Goal: Information Seeking & Learning: Check status

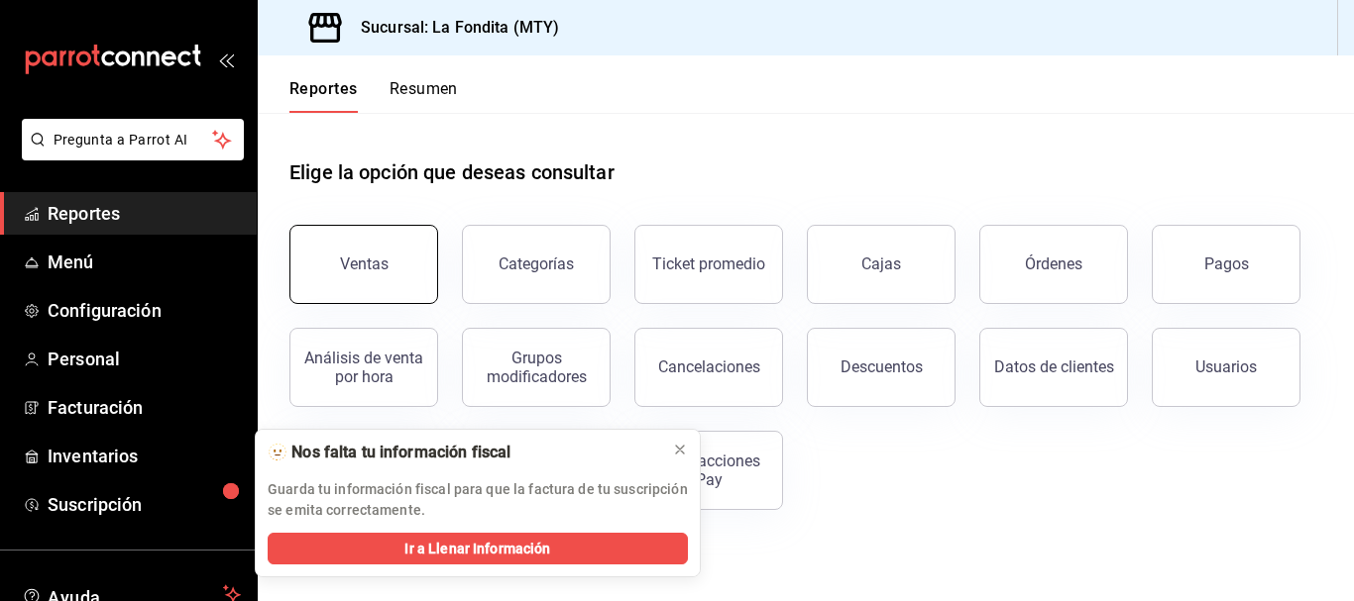
click at [381, 254] on button "Ventas" at bounding box center [363, 264] width 149 height 79
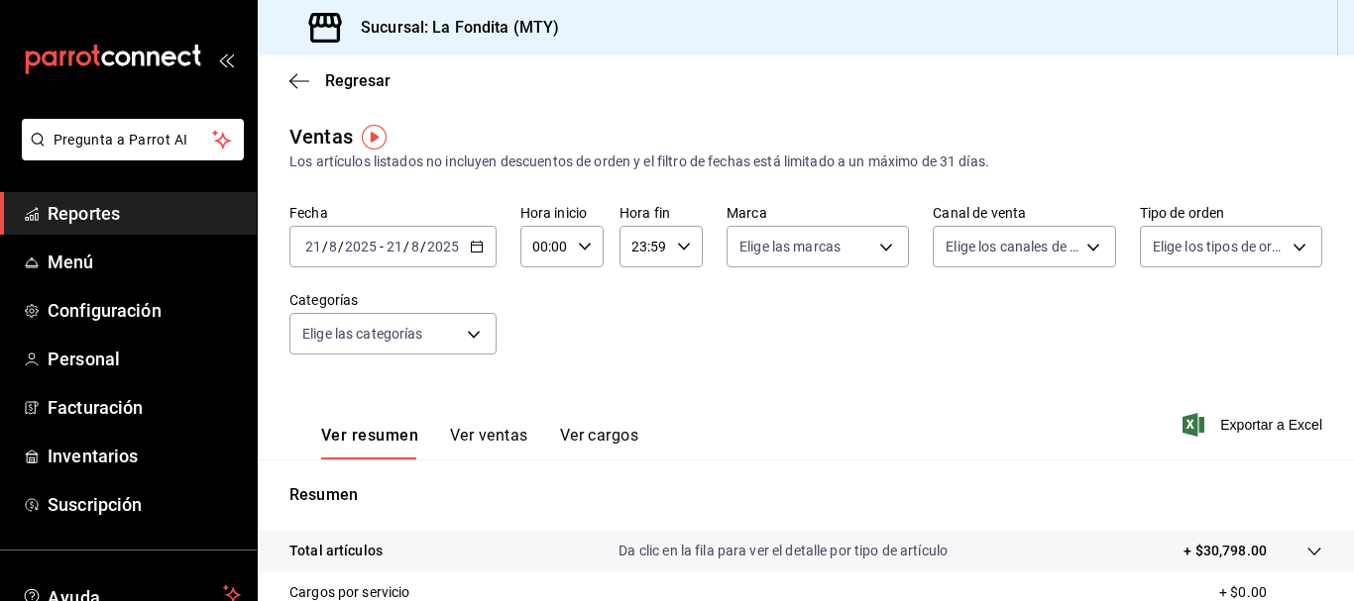
drag, startPoint x: 1316, startPoint y: 289, endPoint x: 1321, endPoint y: 321, distance: 32.1
click at [1321, 321] on div "Ventas Los artículos listados no incluyen descuentos de orden y el filtro de fe…" at bounding box center [806, 520] width 1096 height 796
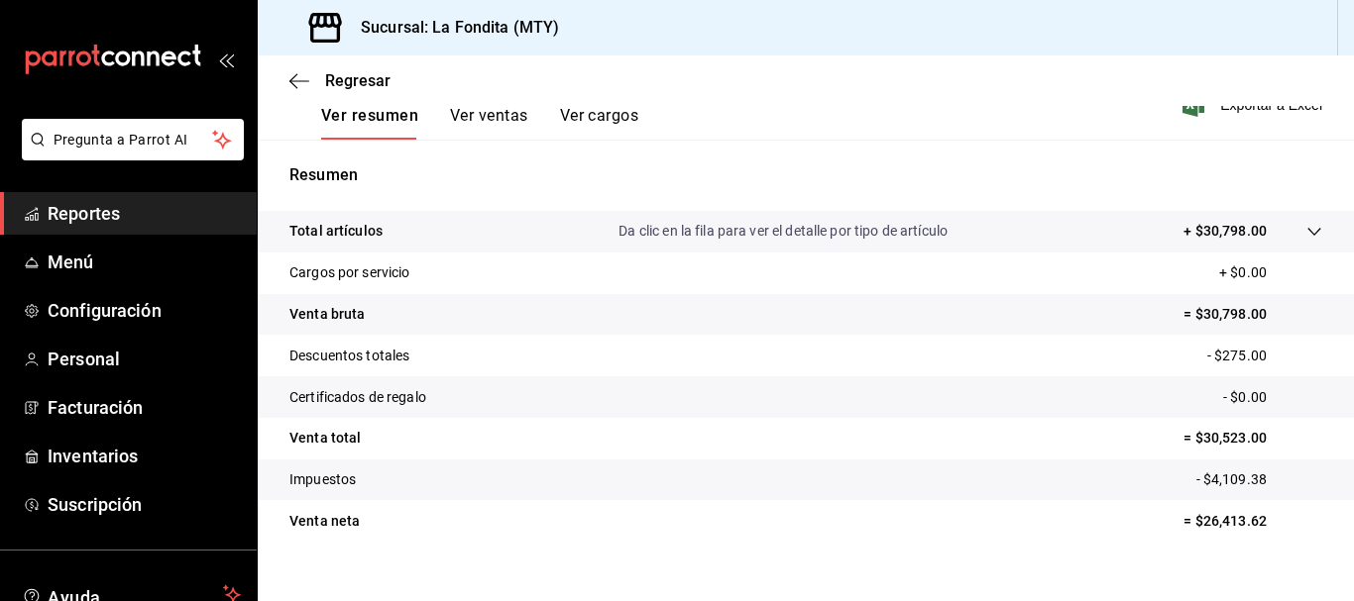
scroll to position [345, 0]
